Goal: Transaction & Acquisition: Purchase product/service

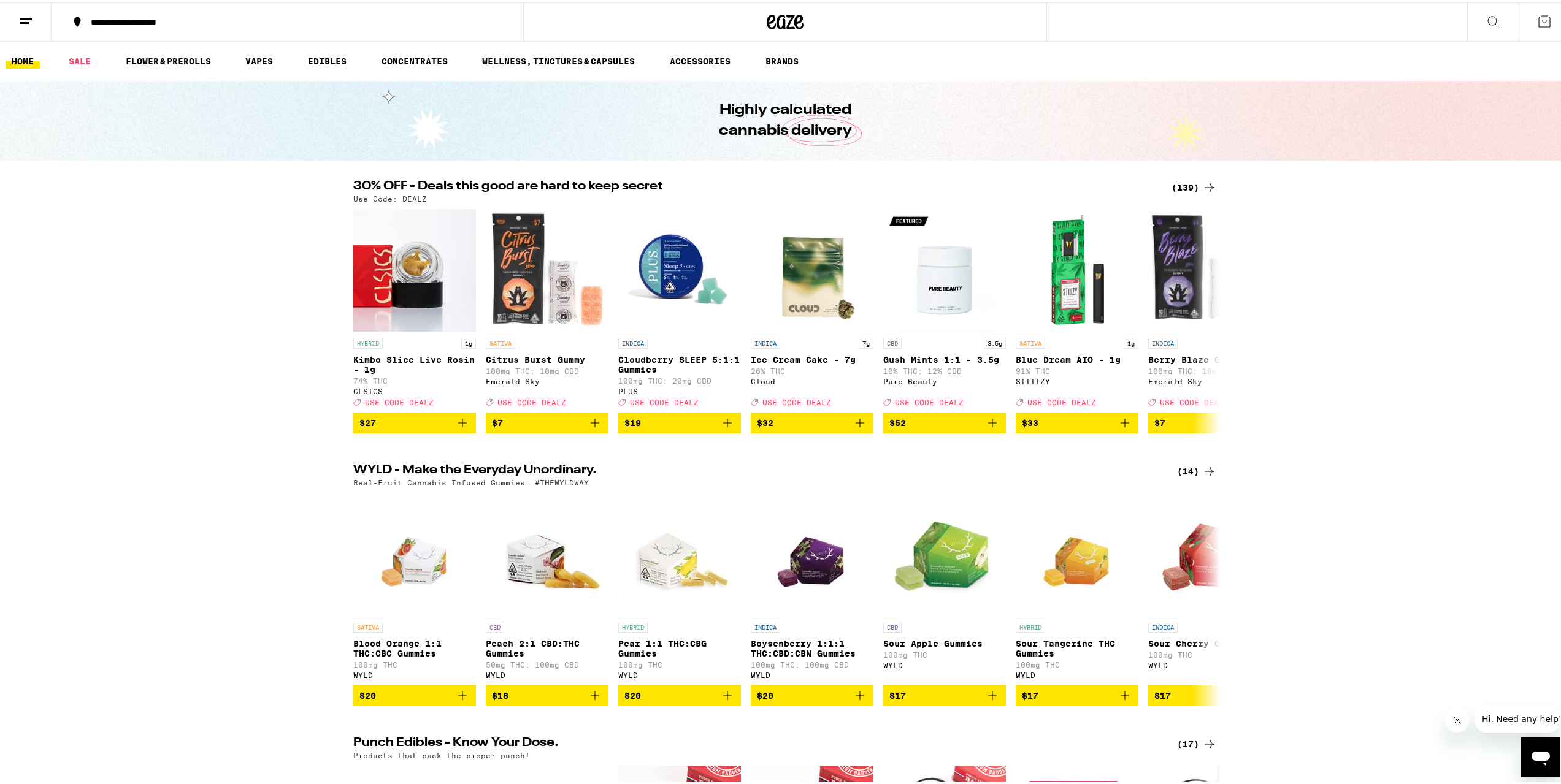
click at [1497, 18] on button at bounding box center [1492, 20] width 51 height 38
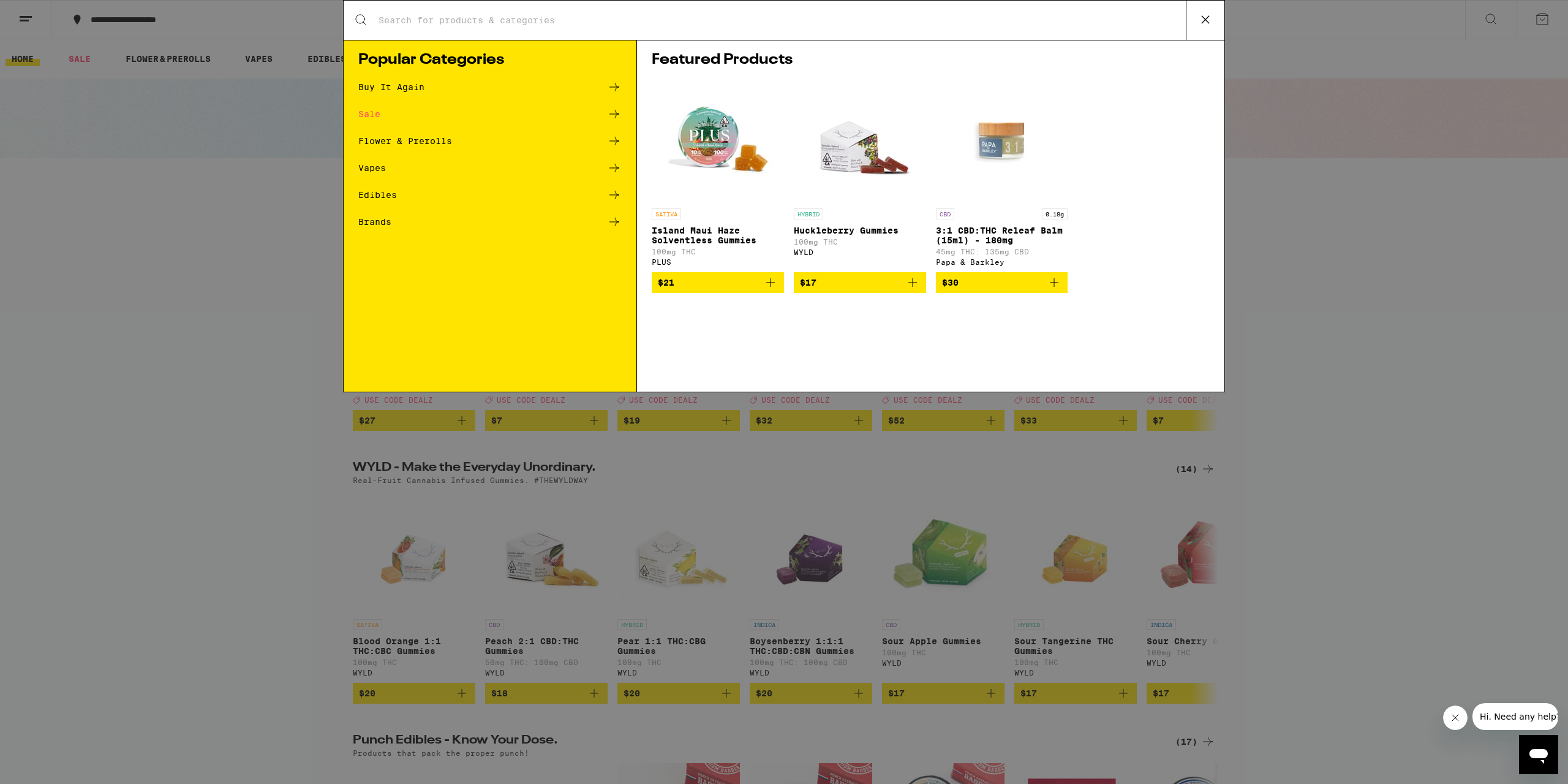
click at [461, 19] on input "Search for Products" at bounding box center [782, 20] width 808 height 11
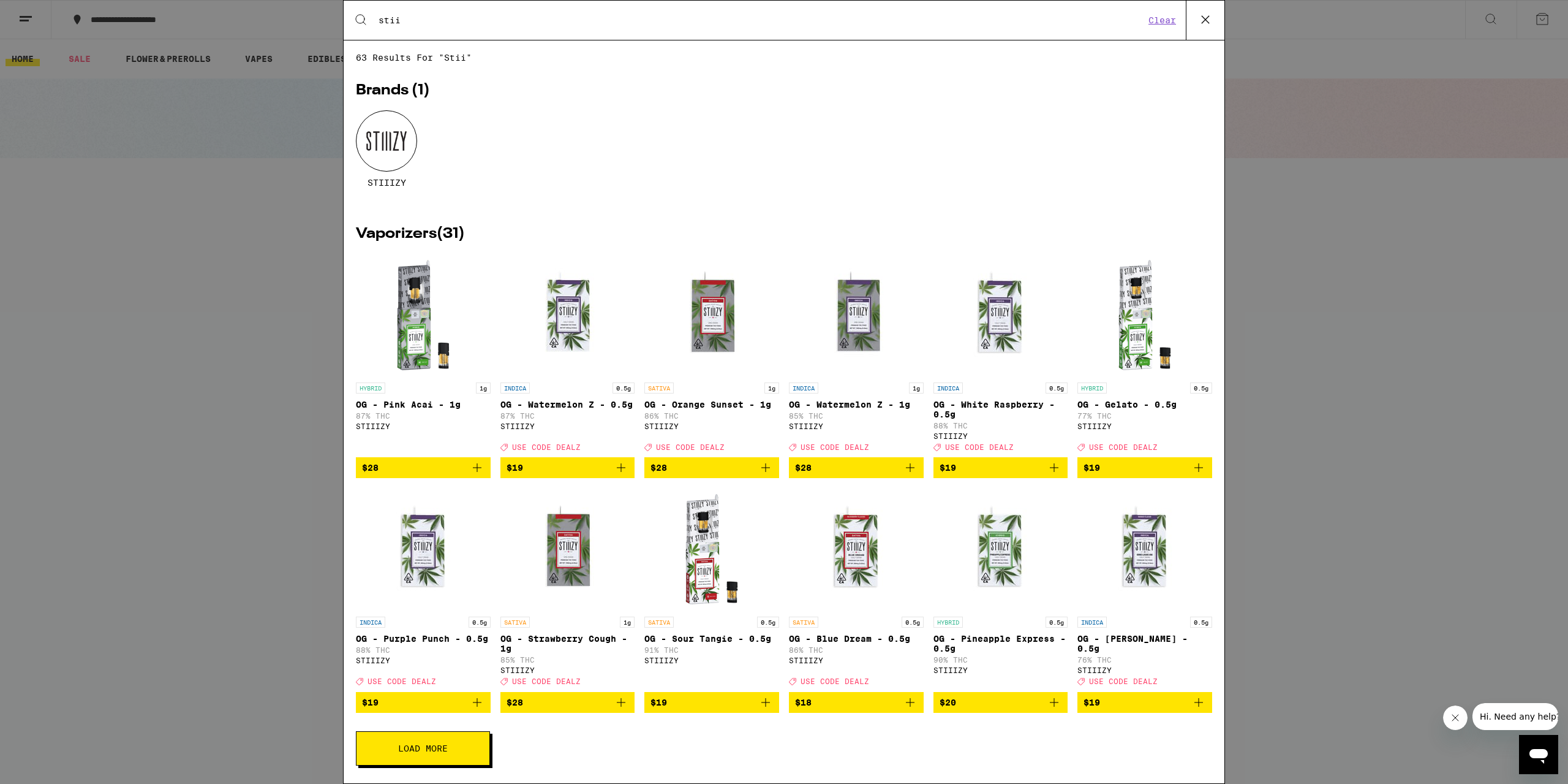
type input "stii"
click at [390, 124] on div at bounding box center [386, 141] width 61 height 61
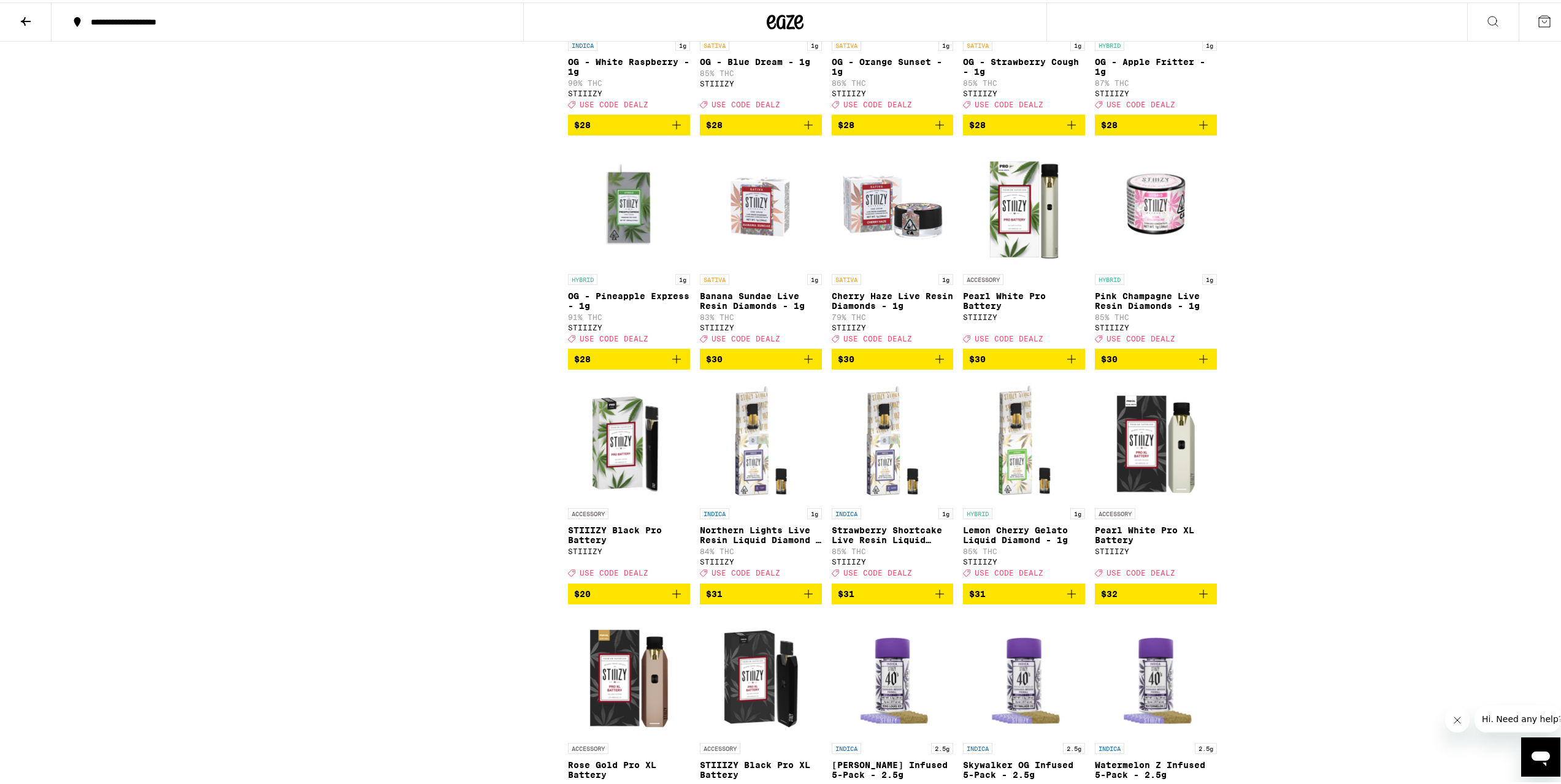
scroll to position [1226, 0]
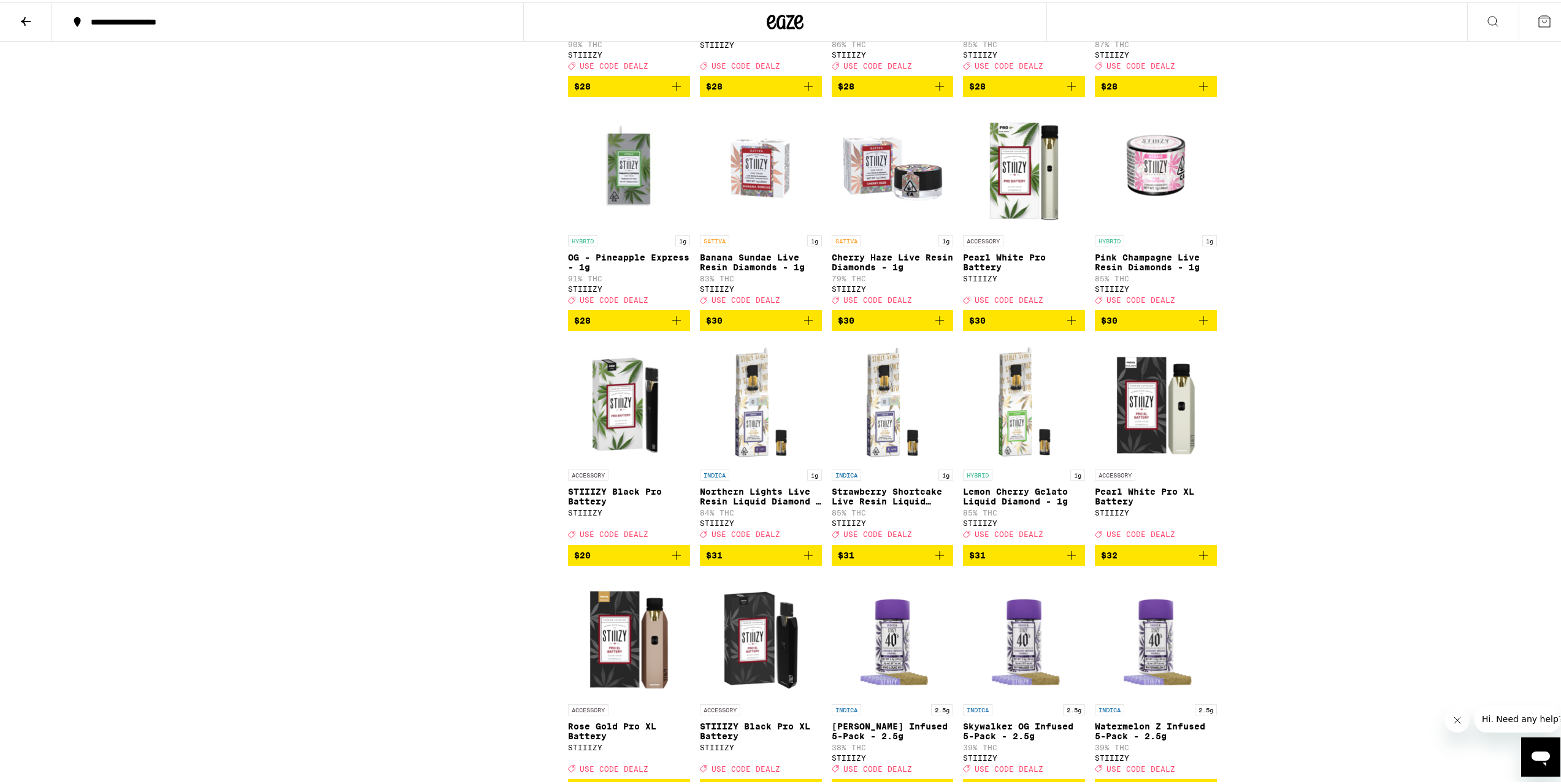
click at [669, 325] on icon "Add to bag" at bounding box center [676, 317] width 15 height 15
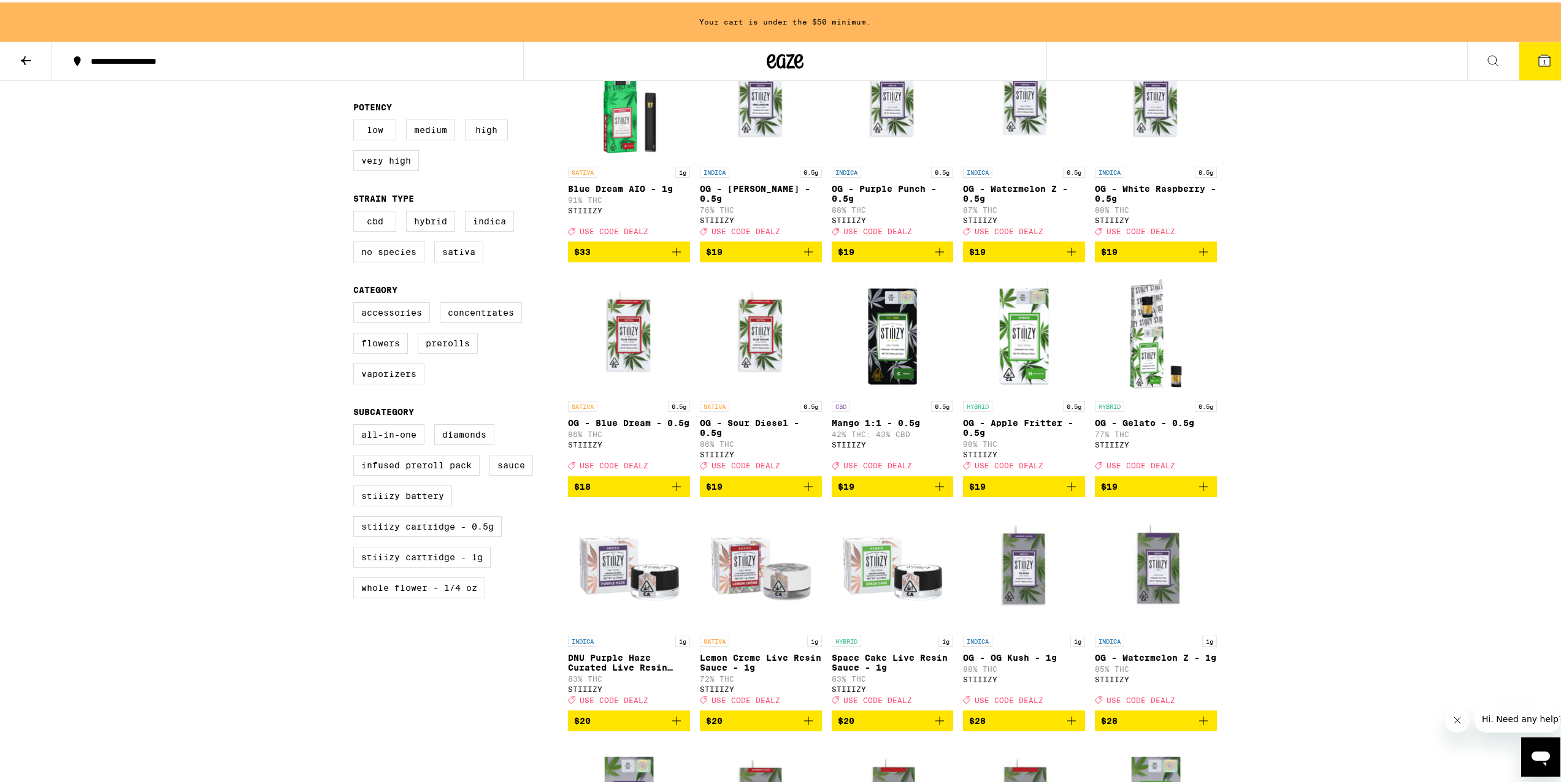
scroll to position [429, 0]
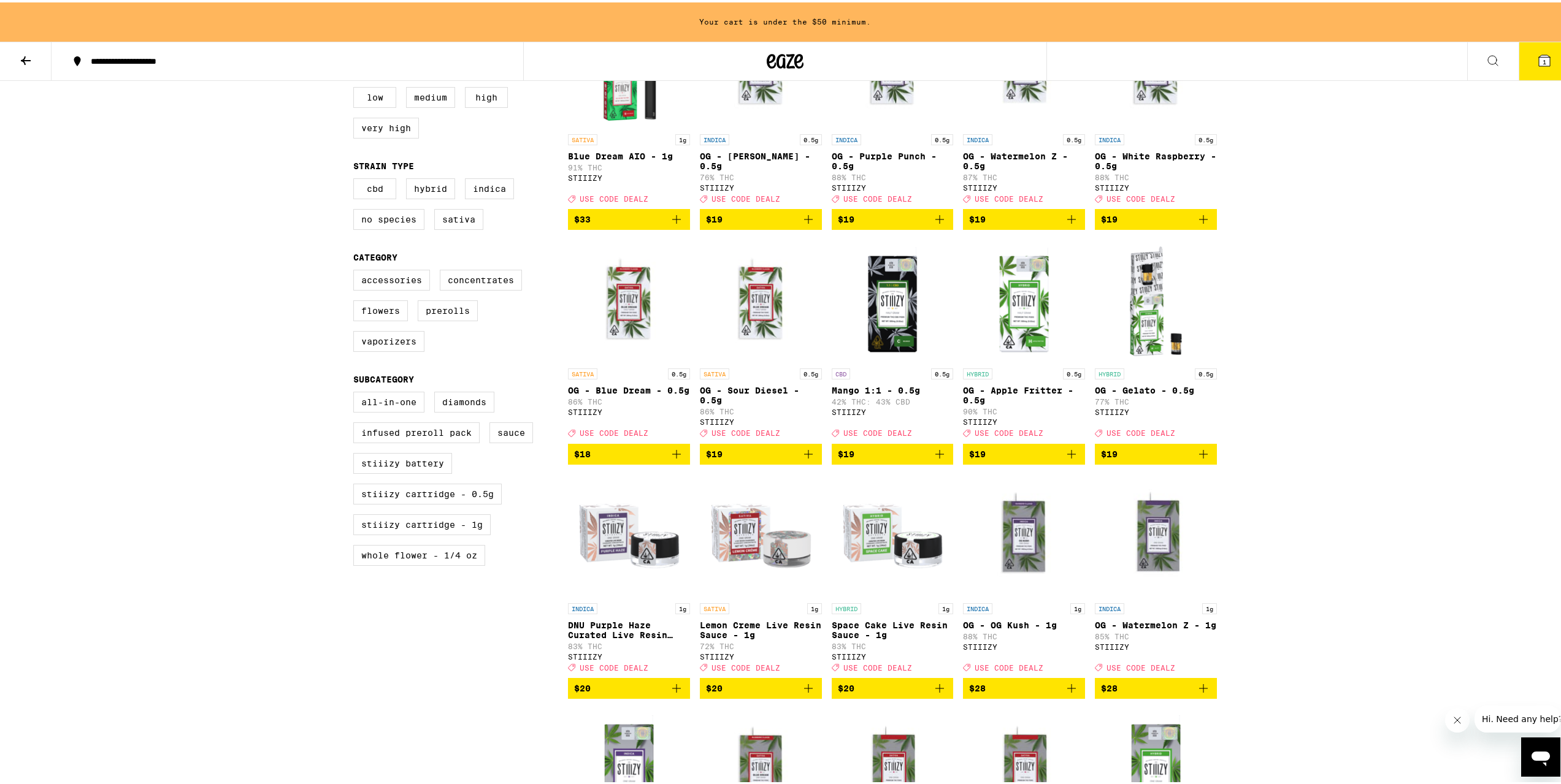
click at [1071, 693] on icon "Add to bag" at bounding box center [1071, 685] width 15 height 15
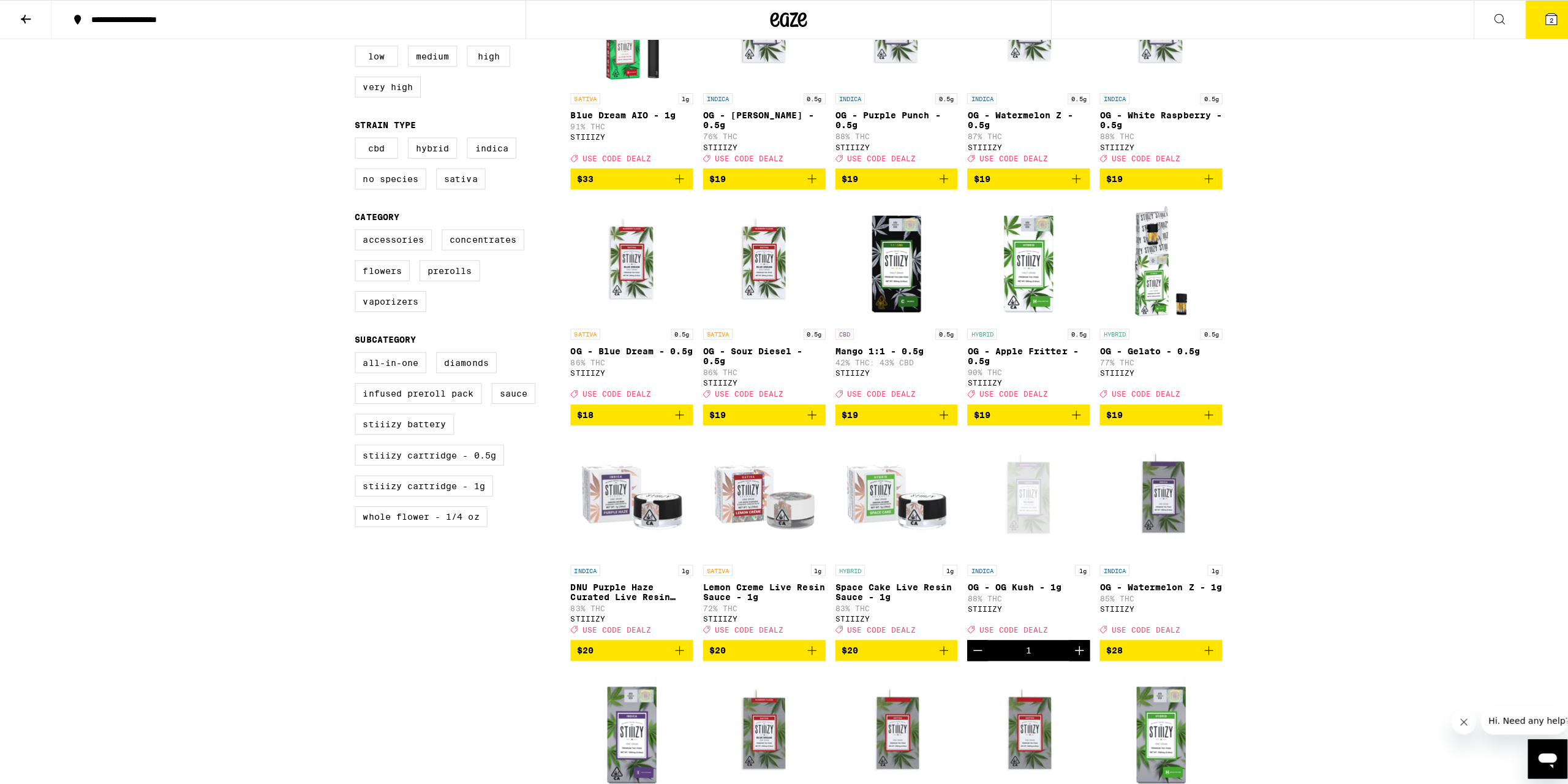
scroll to position [390, 0]
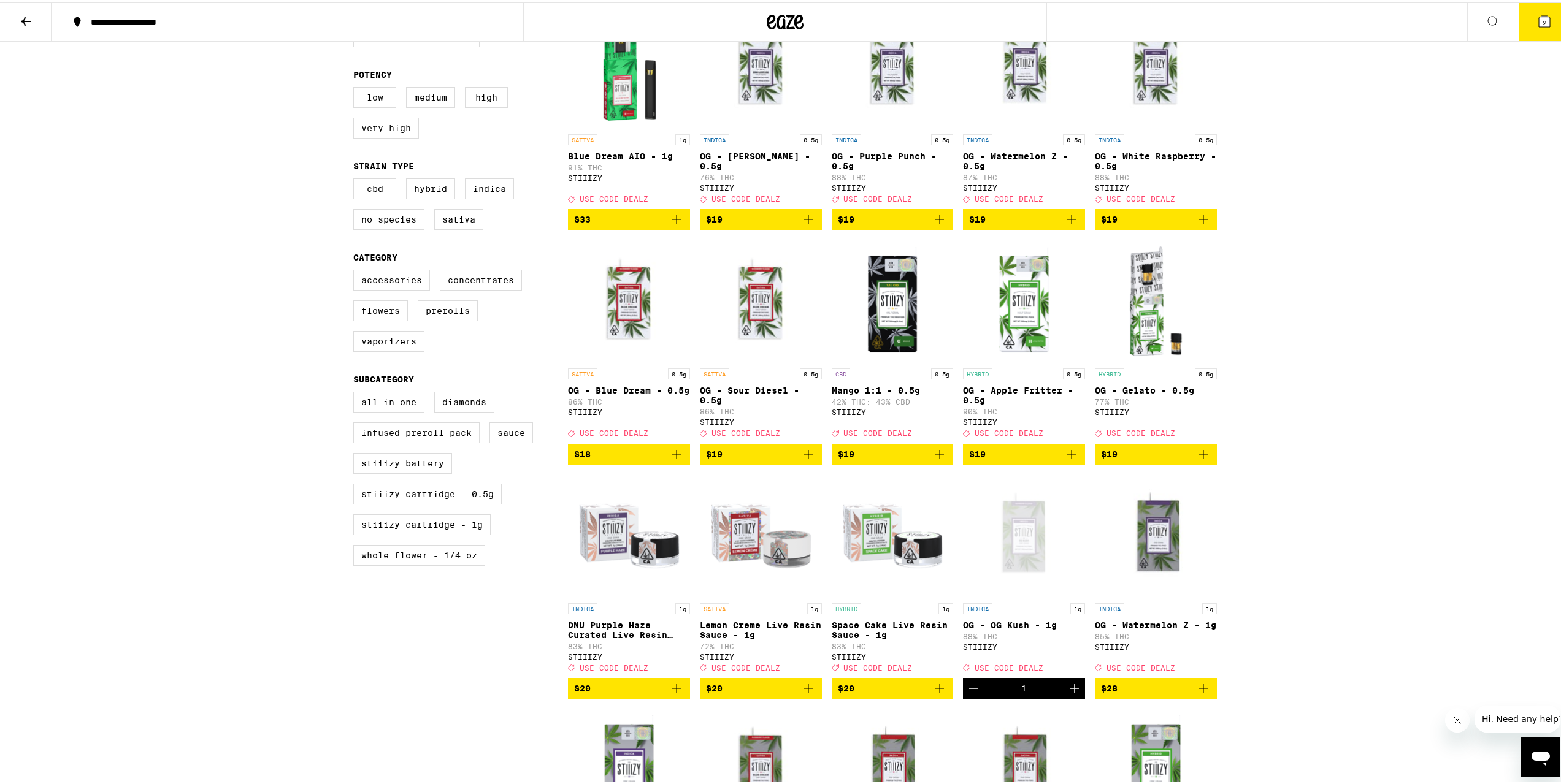
click at [1526, 18] on button "2" at bounding box center [1544, 20] width 51 height 38
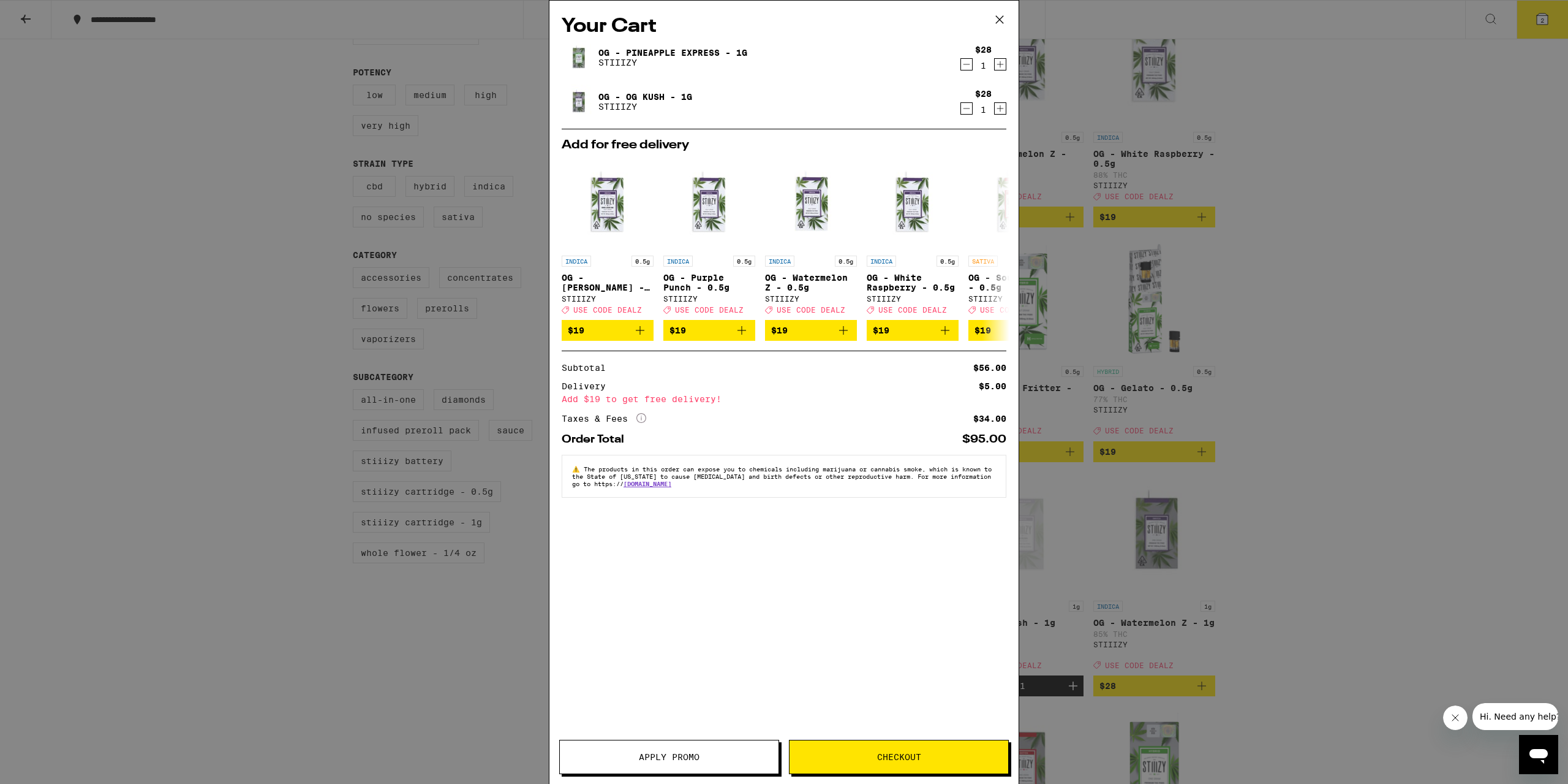
click at [920, 758] on span "Checkout" at bounding box center [899, 757] width 44 height 9
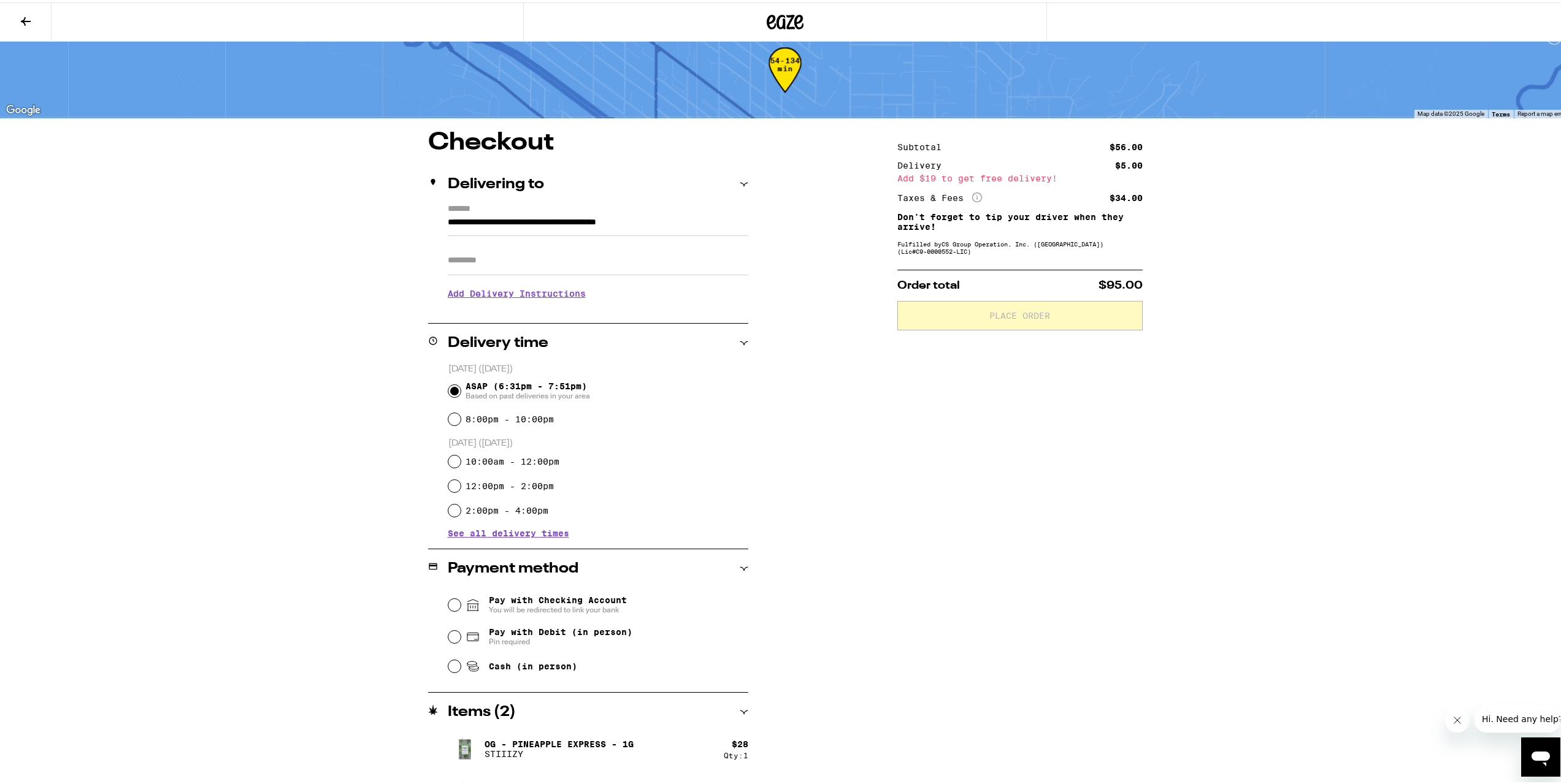
scroll to position [55, 0]
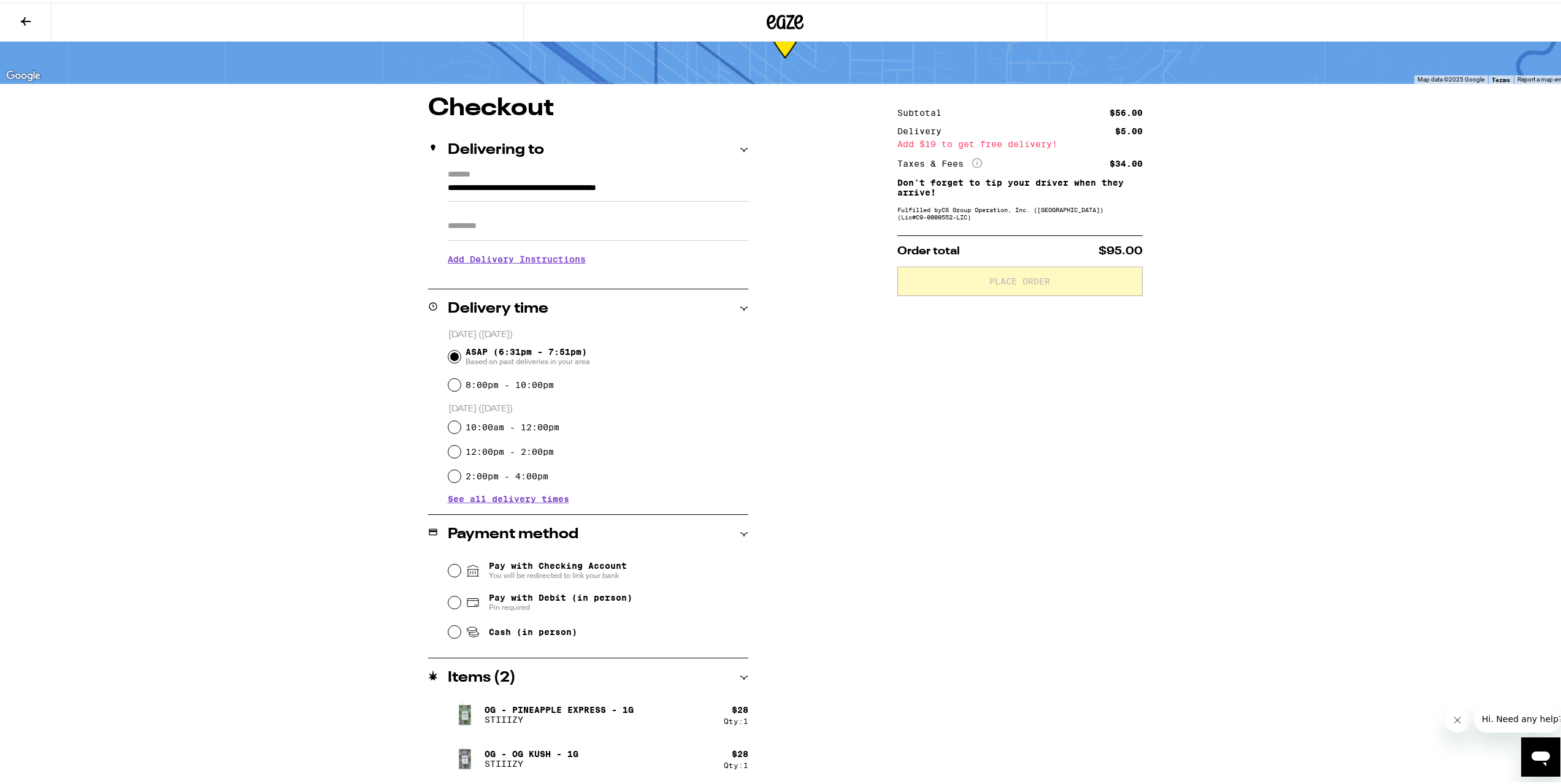
click at [527, 599] on span "Pay with Debit (in person)" at bounding box center [560, 595] width 143 height 10
click at [461, 599] on input "Pay with Debit (in person) Pin required" at bounding box center [455, 600] width 12 height 12
radio input "true"
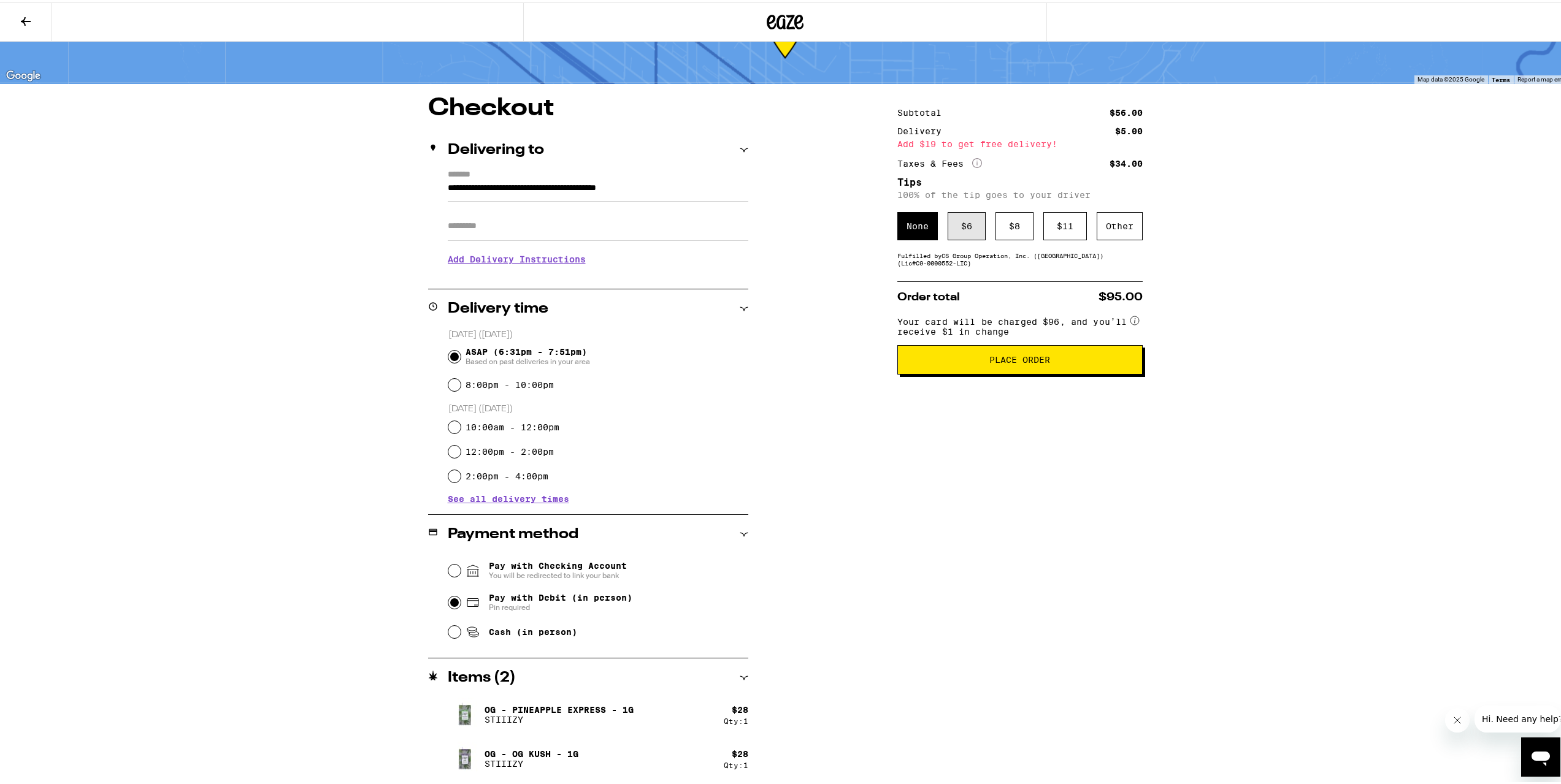
click at [961, 220] on div "$ 6" at bounding box center [967, 223] width 38 height 28
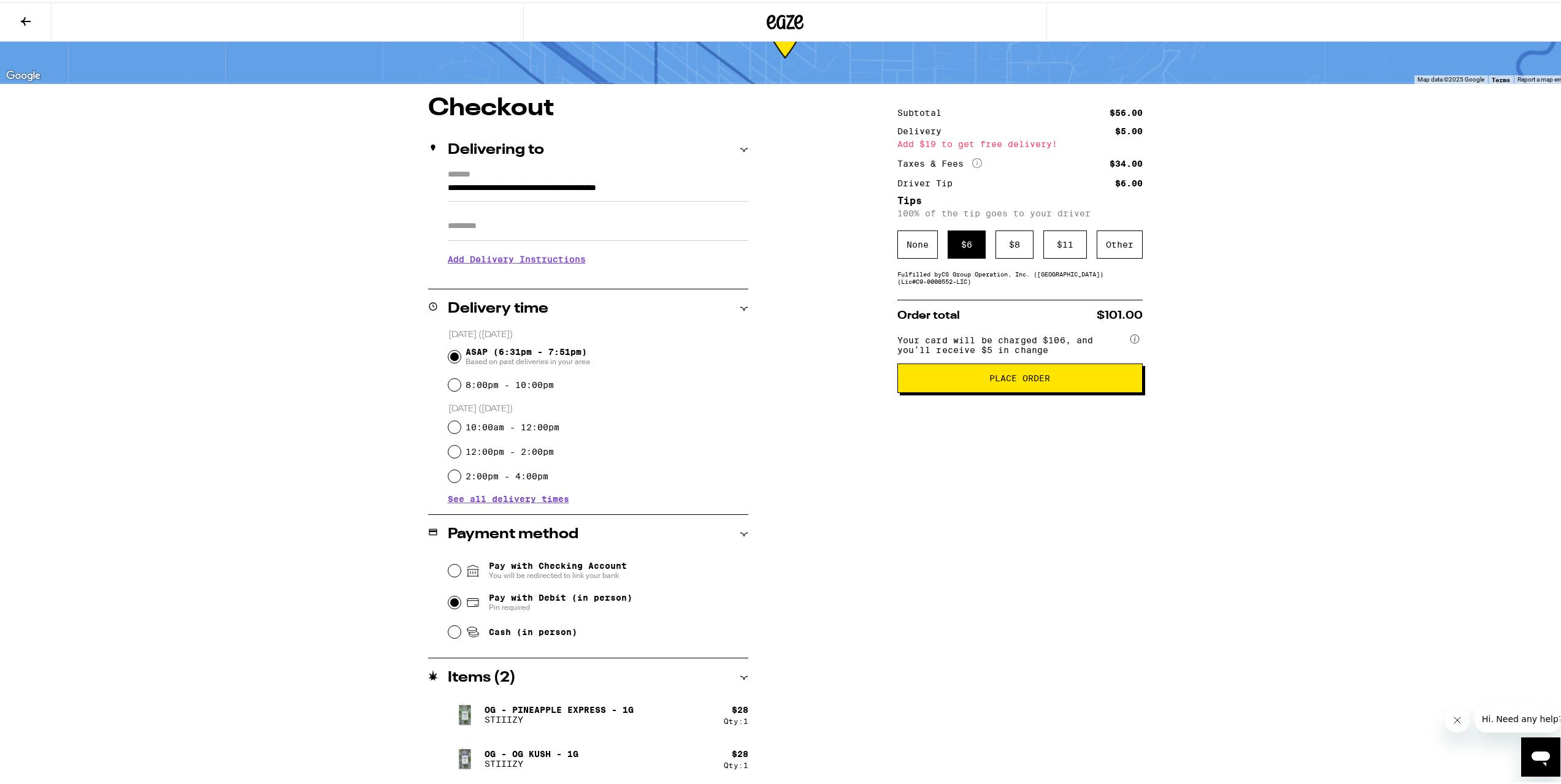
click at [956, 380] on span "Place Order" at bounding box center [1019, 376] width 224 height 9
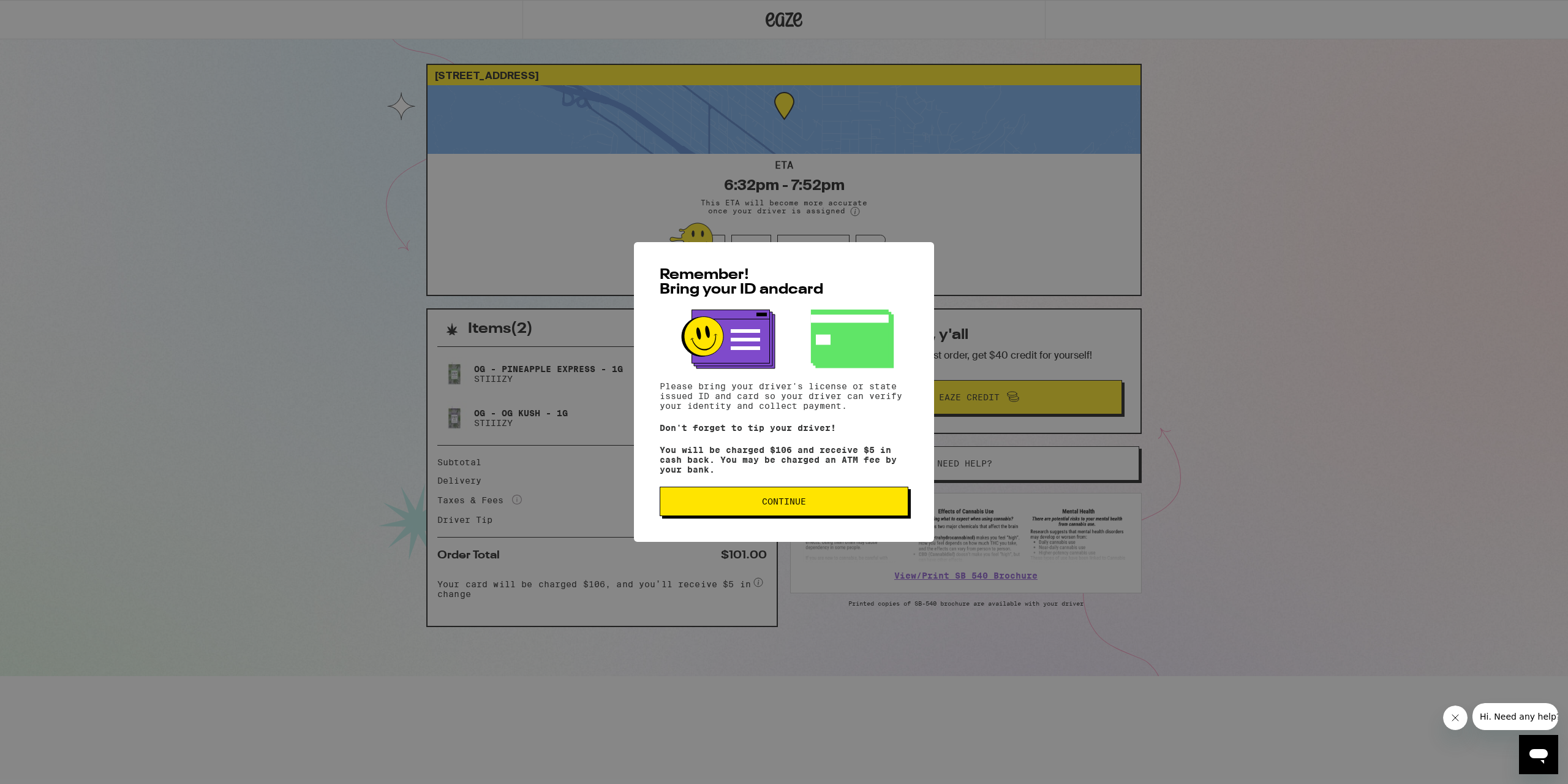
click at [826, 497] on button "Continue" at bounding box center [784, 501] width 248 height 30
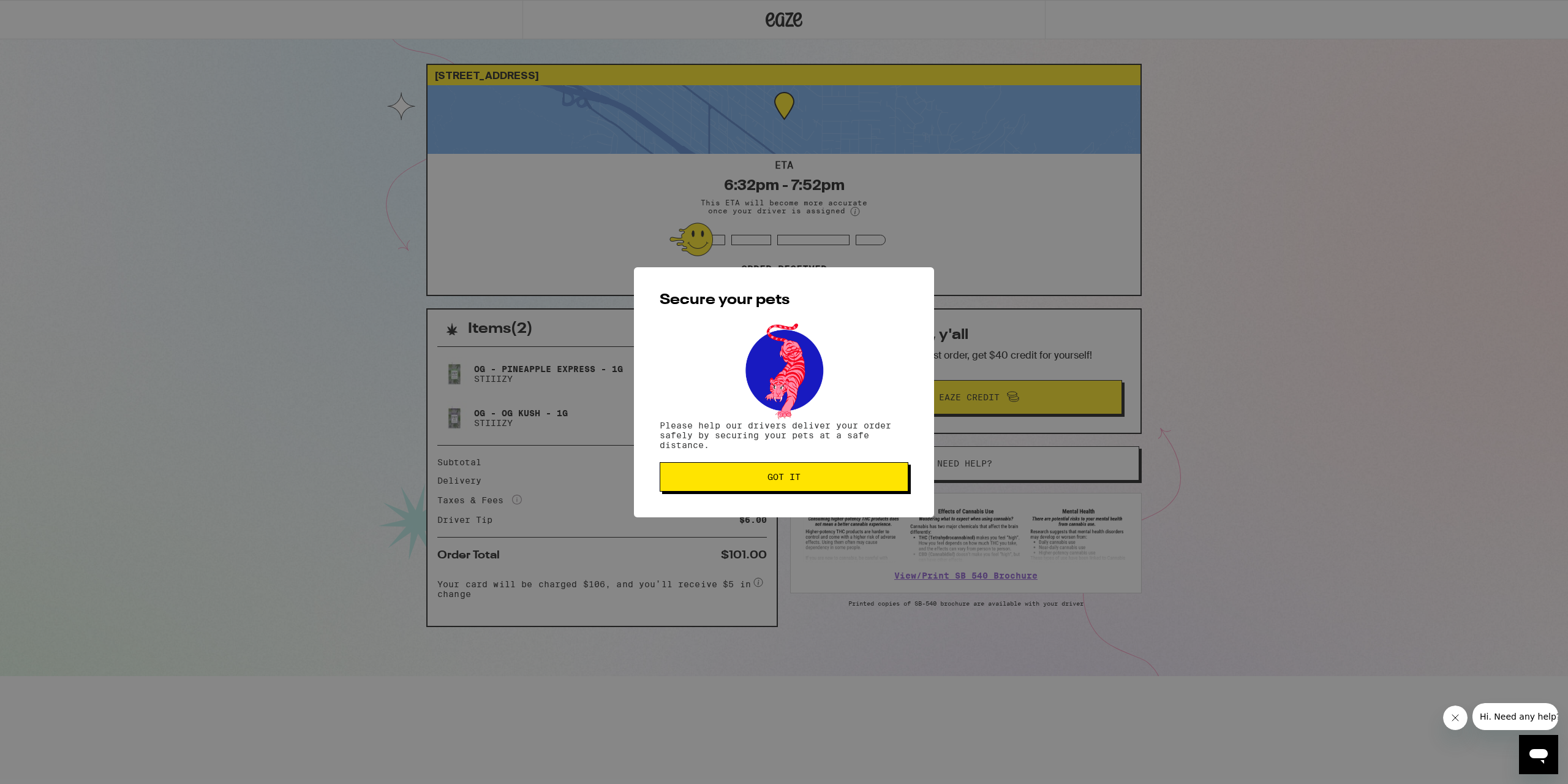
click at [813, 483] on button "Got it" at bounding box center [784, 477] width 248 height 30
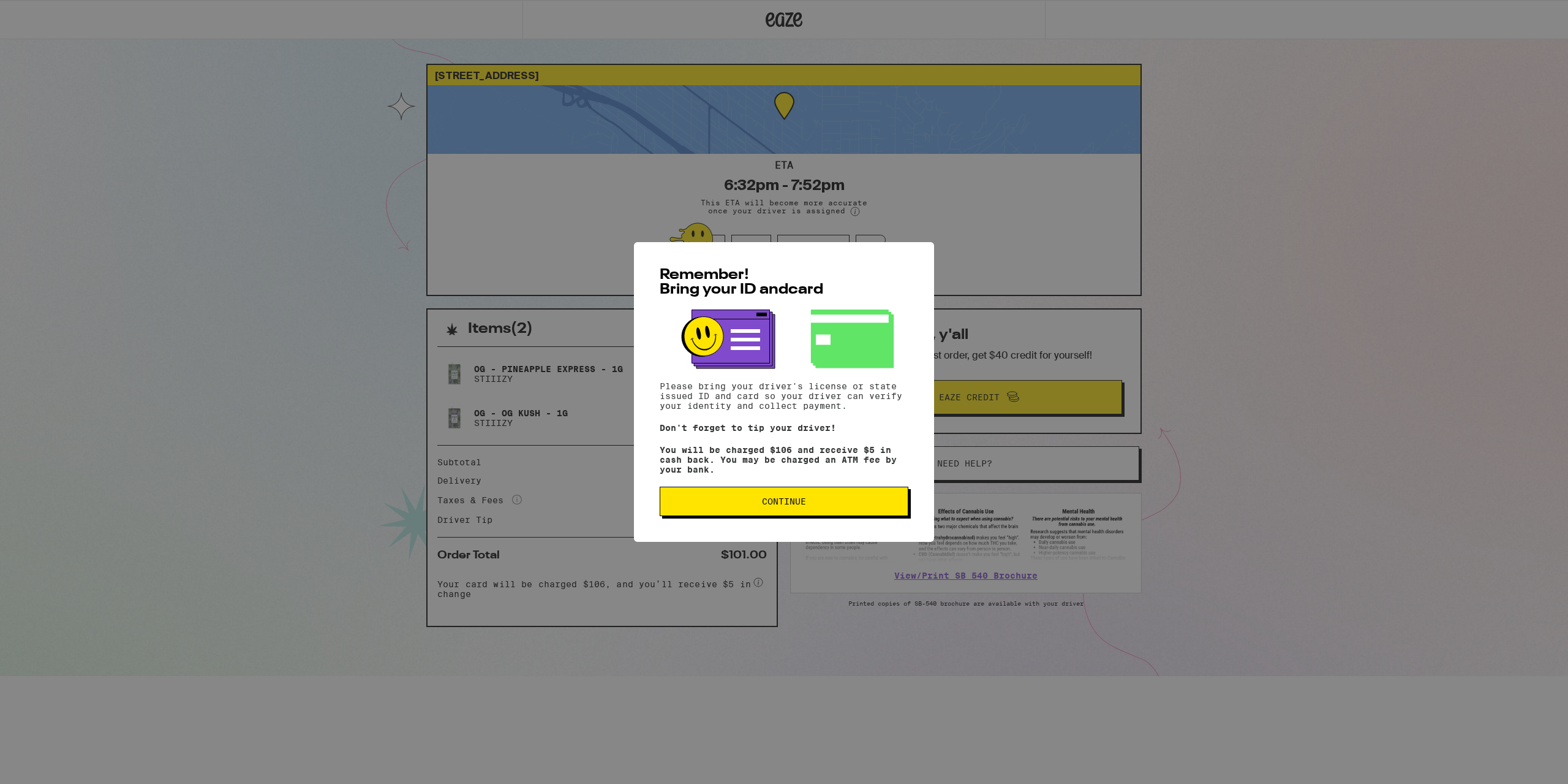
click at [710, 495] on button "Continue" at bounding box center [784, 501] width 248 height 30
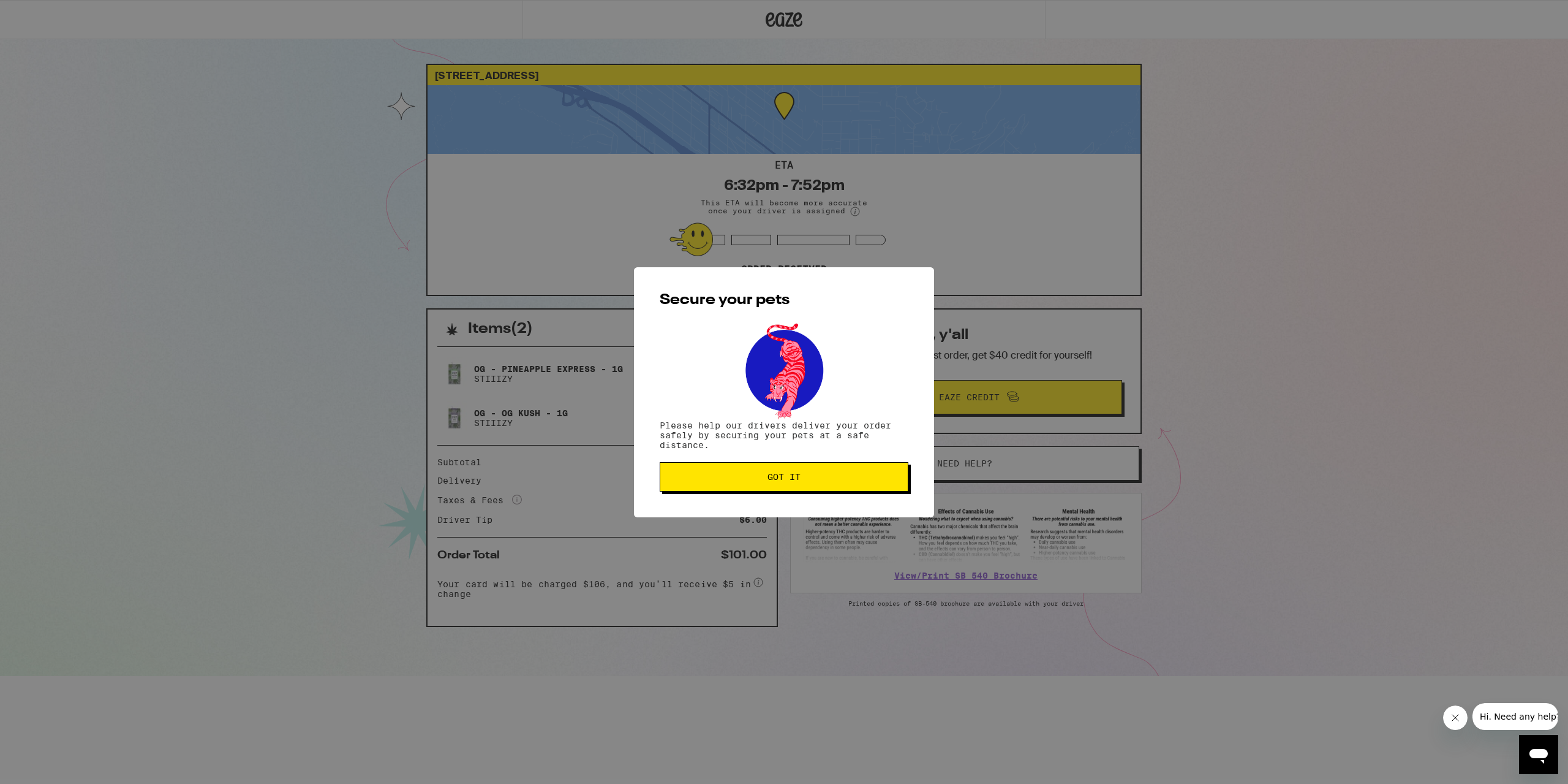
click at [737, 478] on span "Got it" at bounding box center [784, 477] width 227 height 9
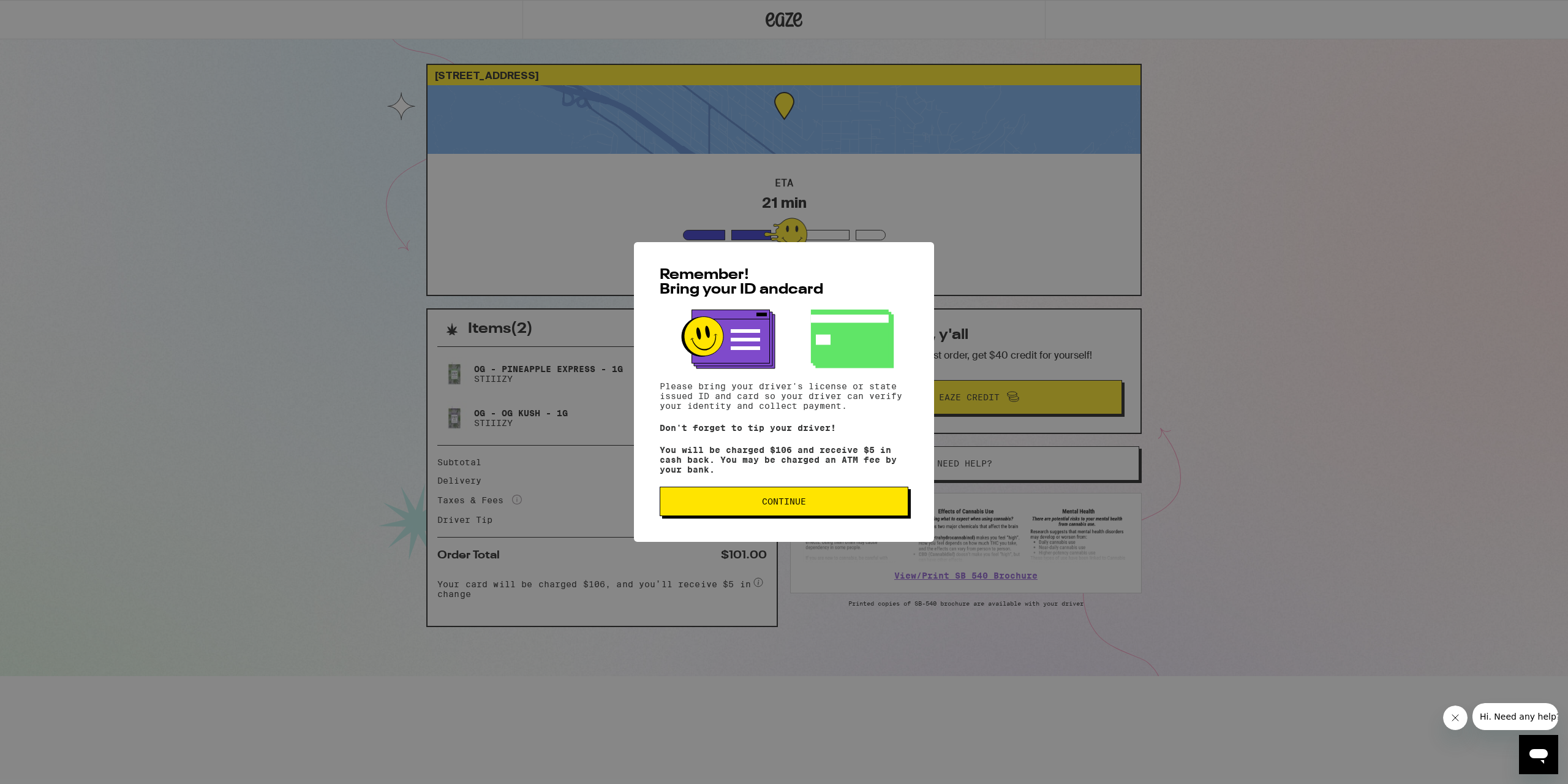
click at [784, 492] on button "Continue" at bounding box center [784, 501] width 248 height 30
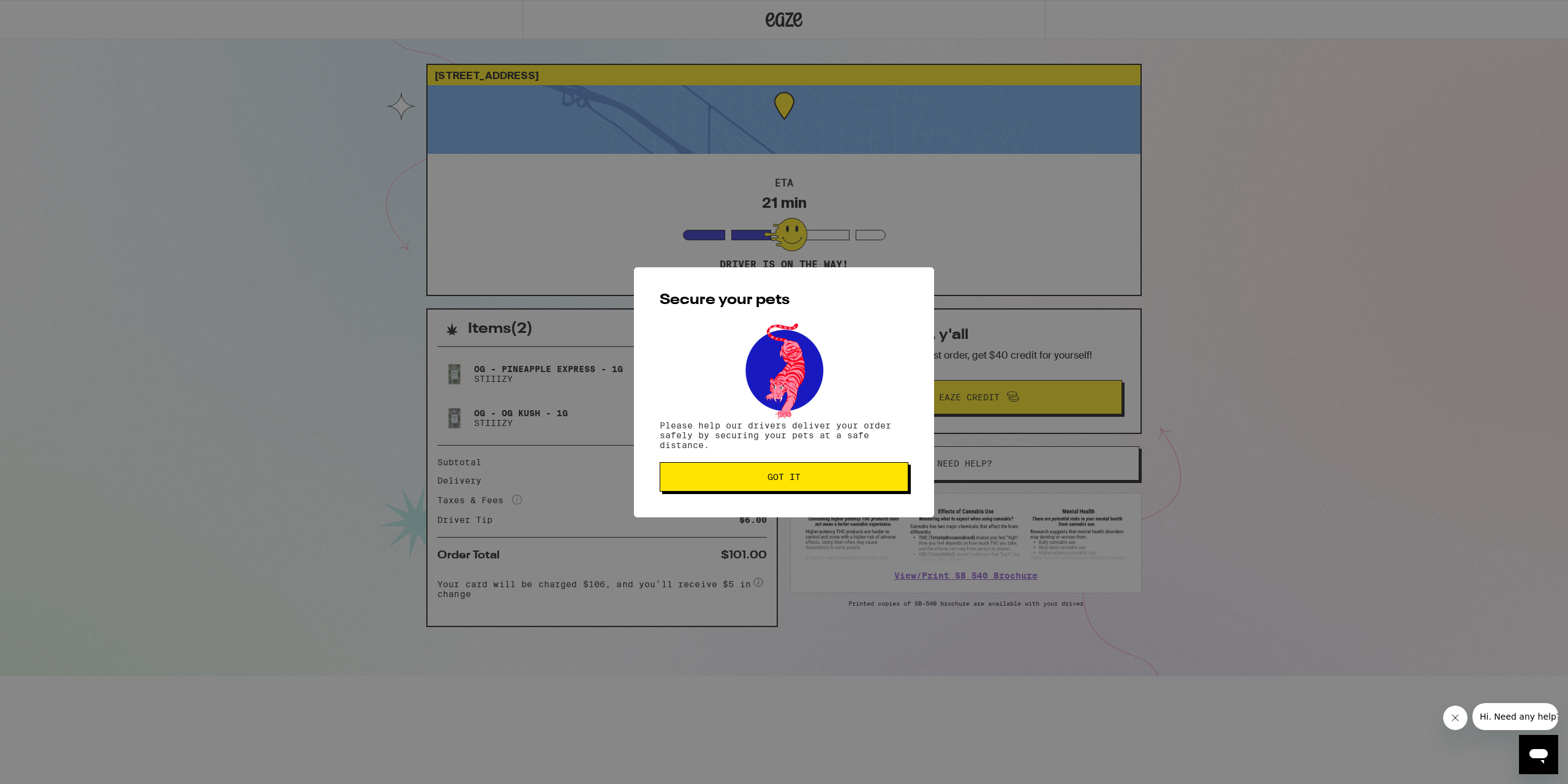
click at [790, 484] on button "Got it" at bounding box center [784, 477] width 248 height 30
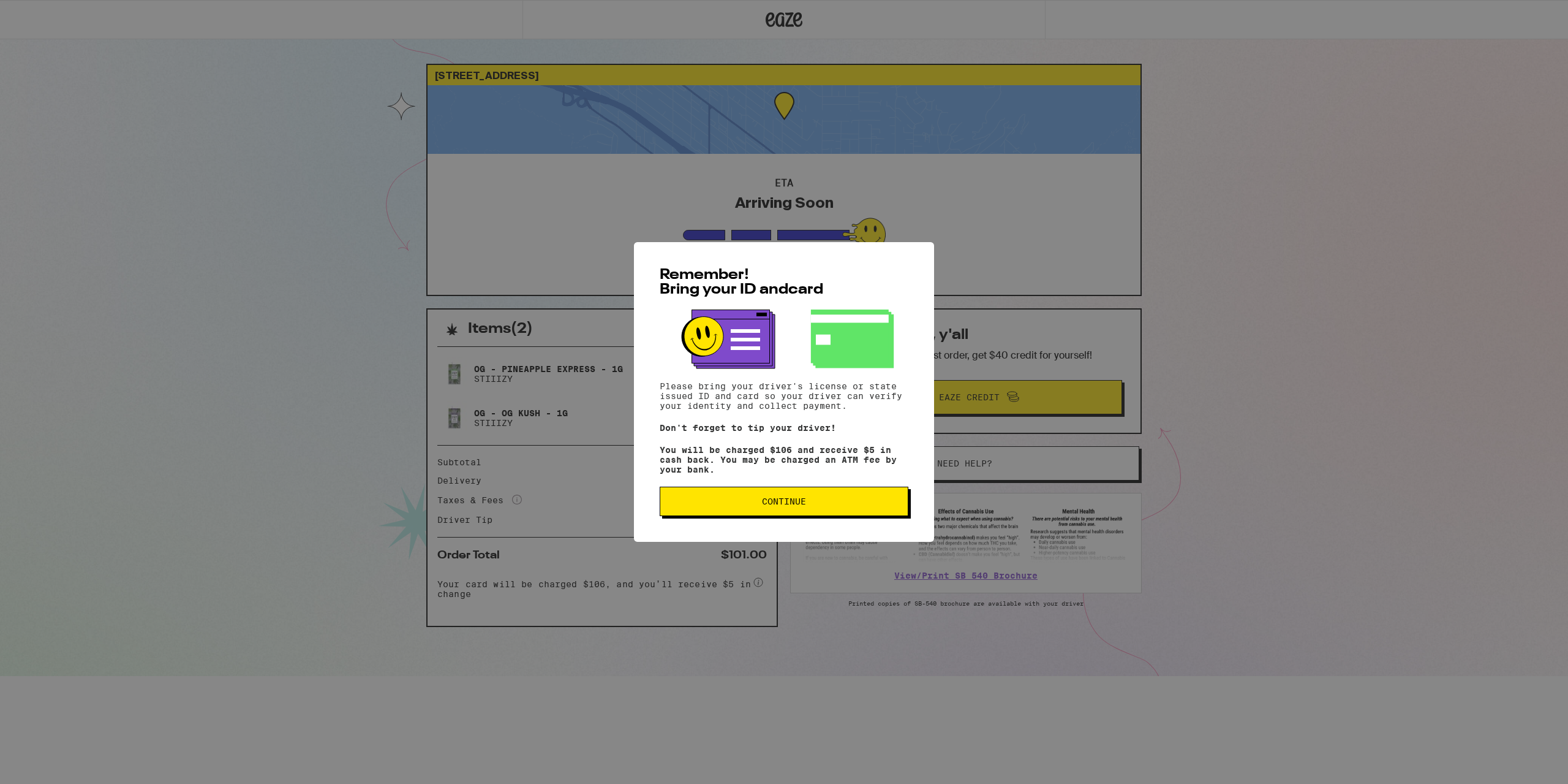
click at [769, 506] on span "Continue" at bounding box center [784, 501] width 44 height 9
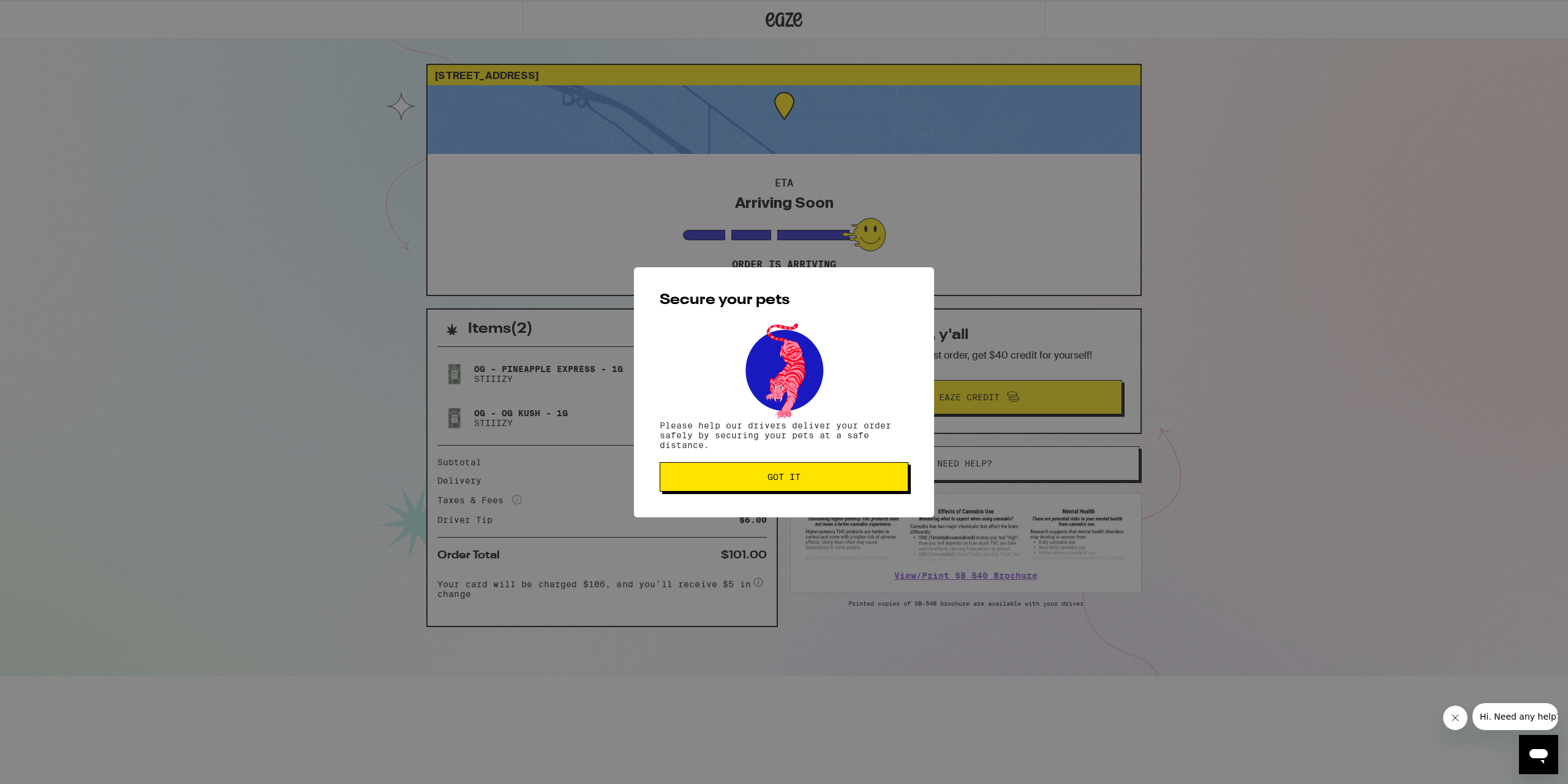
click at [777, 481] on span "Got it" at bounding box center [784, 477] width 33 height 9
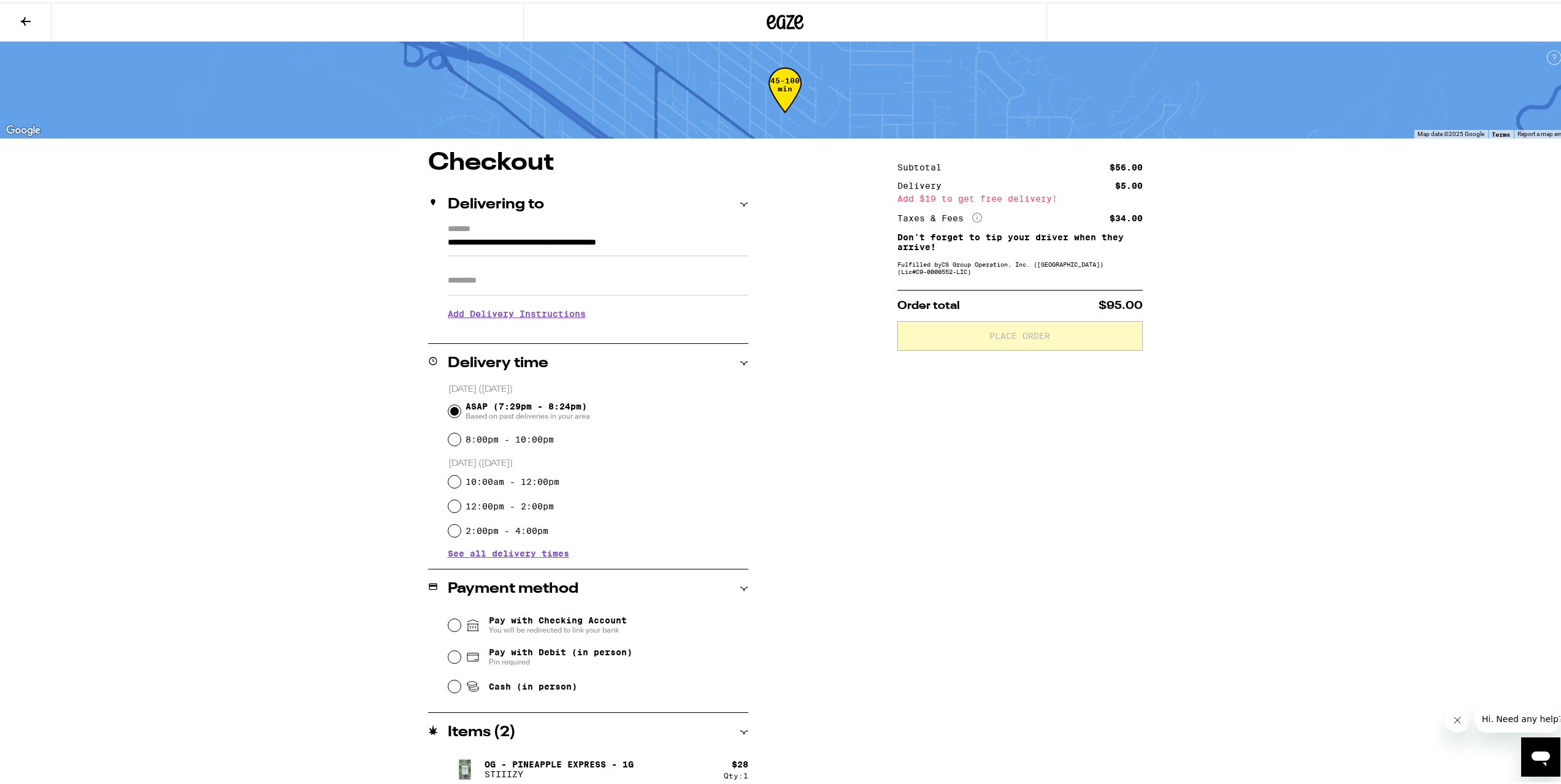
click at [489, 651] on span "Pay with Debit (in person)" at bounding box center [560, 649] width 143 height 10
click at [461, 651] on input "Pay with Debit (in person) Pin required" at bounding box center [455, 655] width 12 height 12
radio input "true"
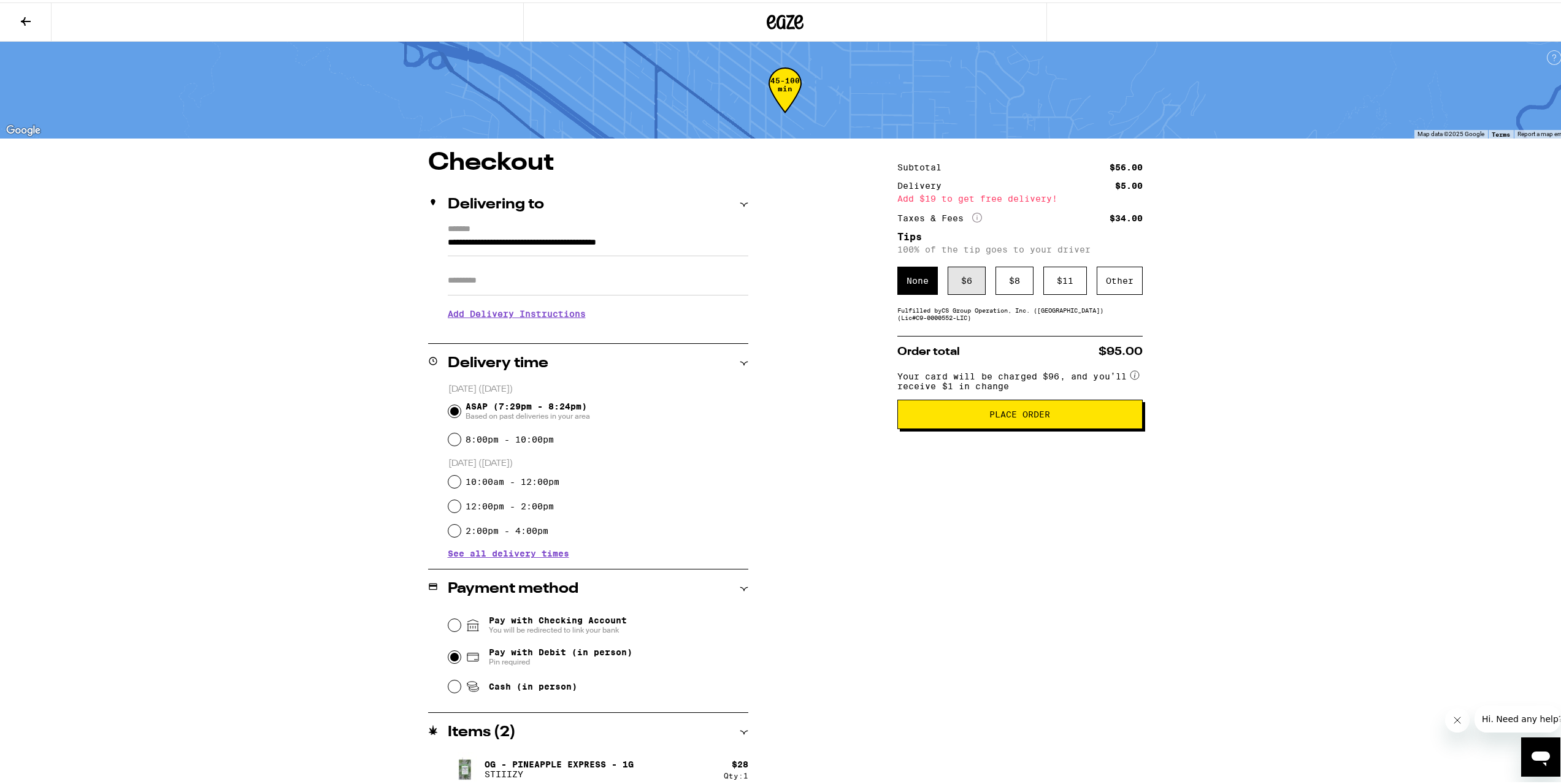
click at [974, 282] on div "$ 6" at bounding box center [967, 278] width 38 height 28
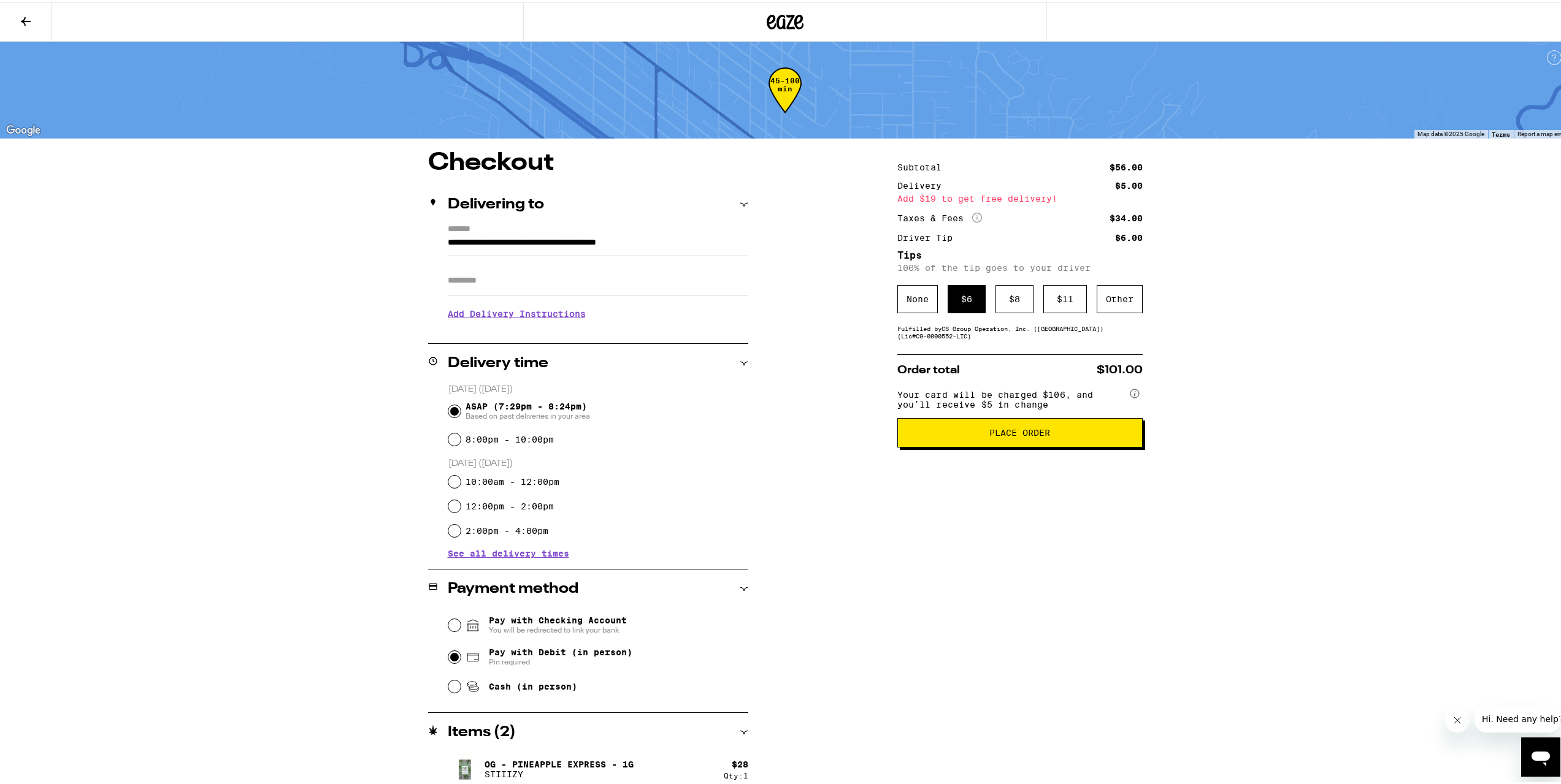
click at [983, 434] on span "Place Order" at bounding box center [1019, 431] width 224 height 9
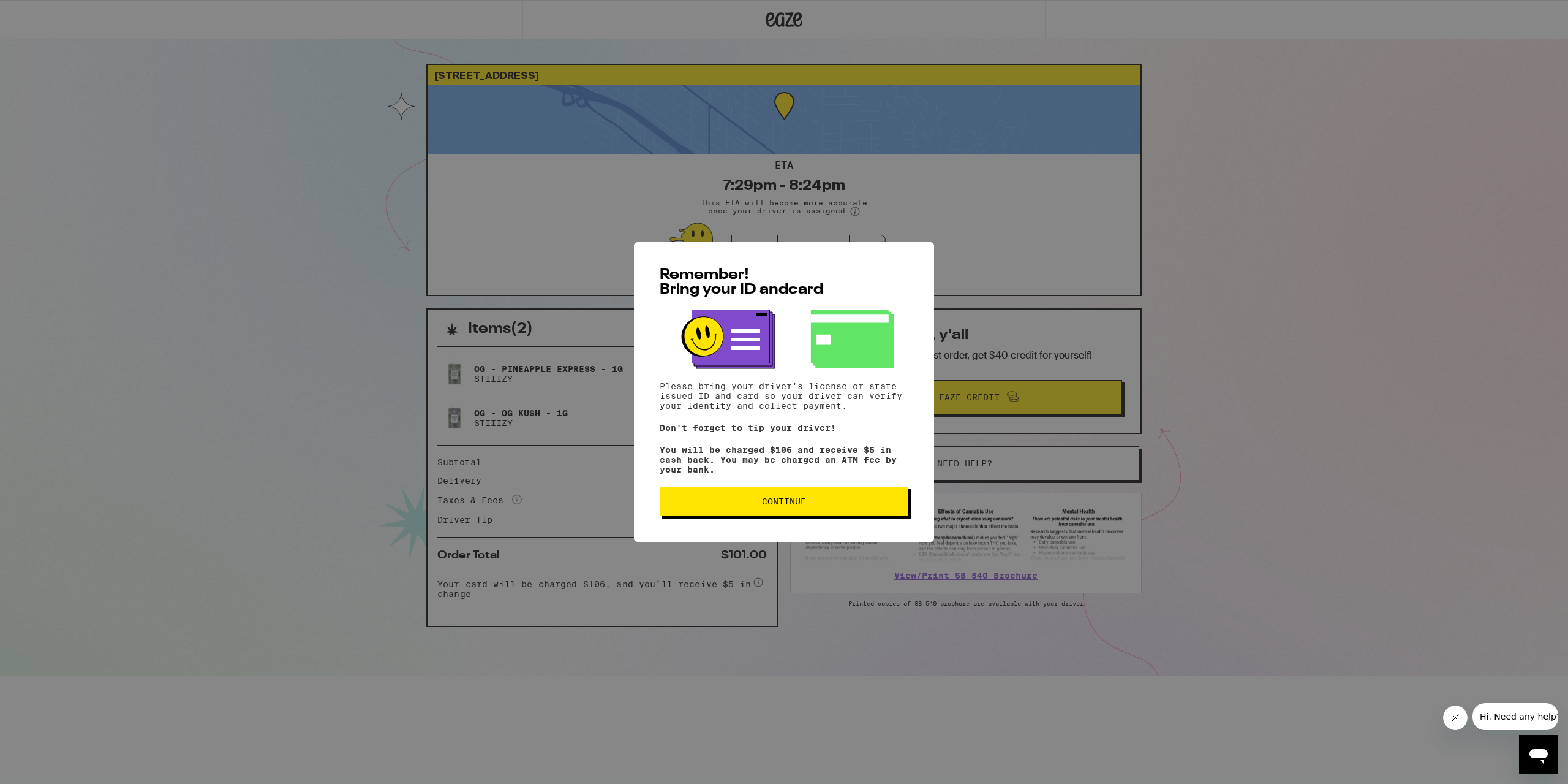
click at [826, 506] on span "Continue" at bounding box center [784, 501] width 227 height 9
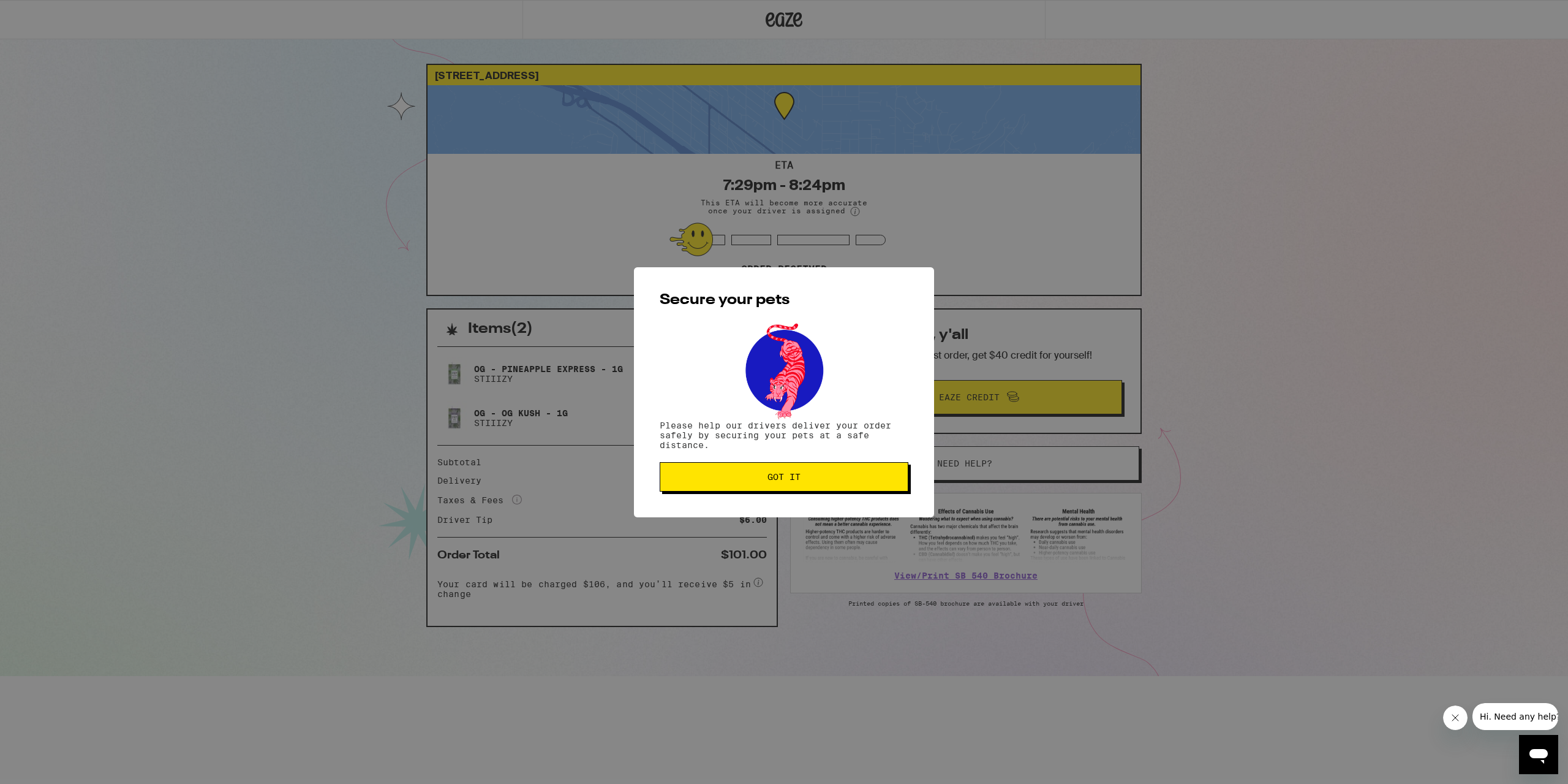
click at [843, 481] on span "Got it" at bounding box center [784, 477] width 227 height 9
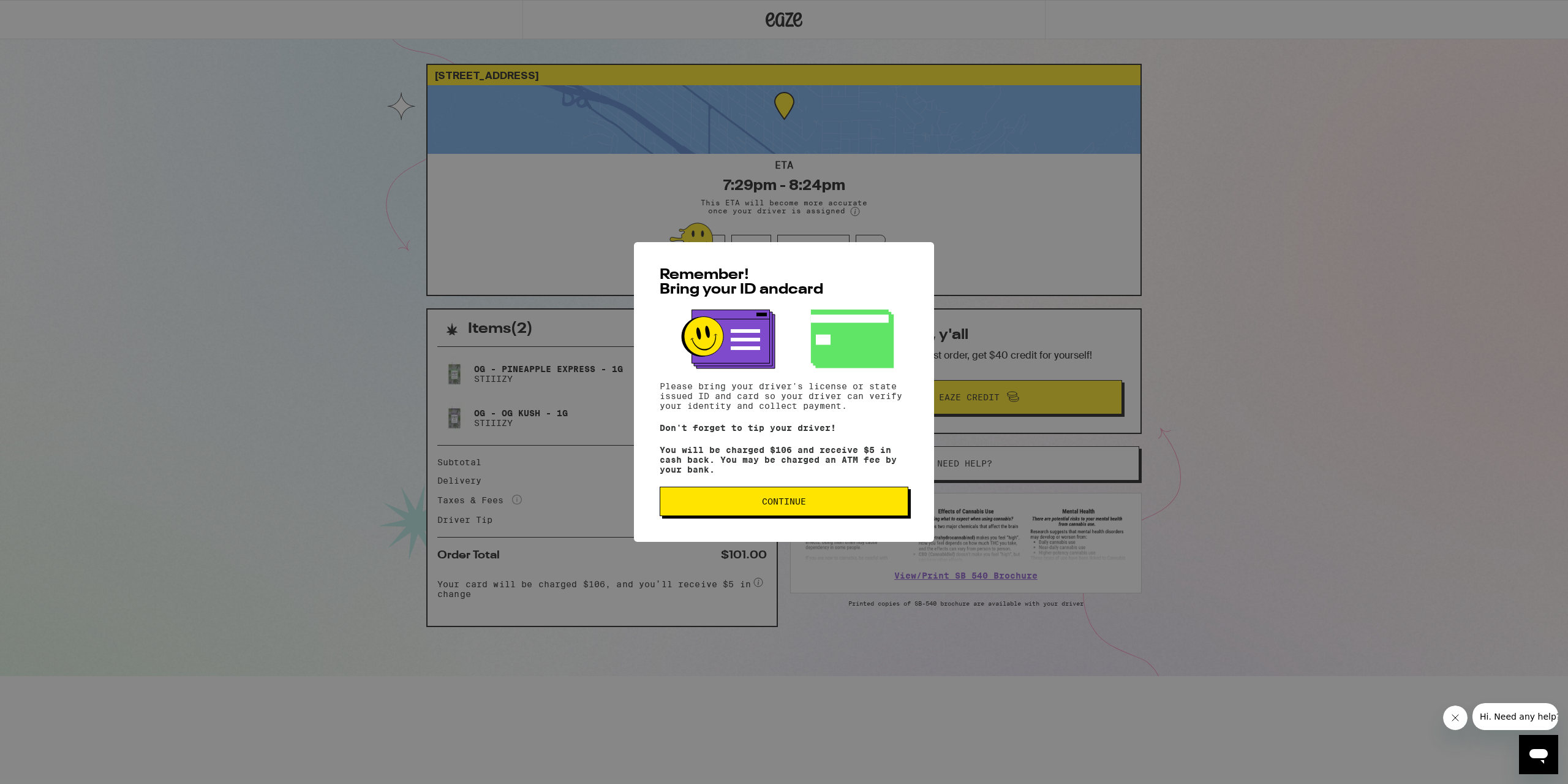
click at [780, 512] on button "Continue" at bounding box center [784, 501] width 248 height 30
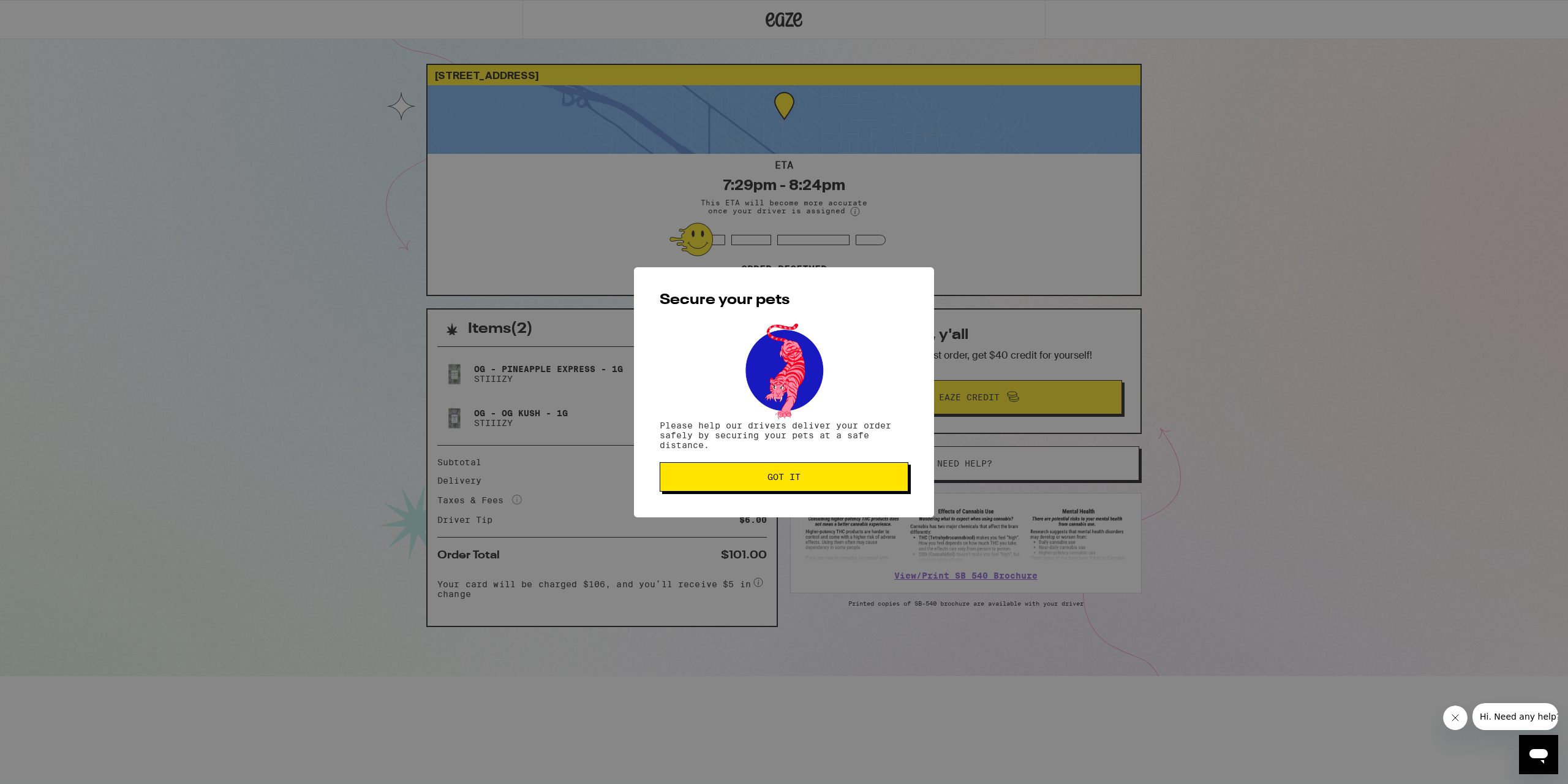
click at [798, 472] on button "Got it" at bounding box center [784, 477] width 248 height 30
